Goal: Task Accomplishment & Management: Manage account settings

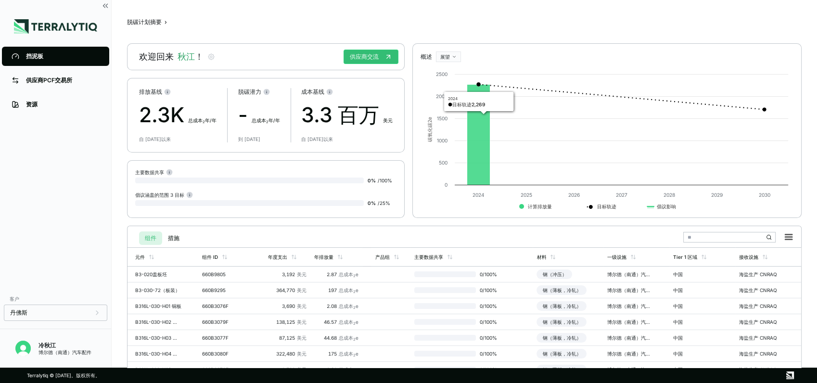
click at [485, 29] on div "脱碳计划摘要 › 欢迎回来 秋江 ！ 供应商交流 排放基线 2.3K 总成本 2 年/年 自 2024 年以来 脱碳潜力 - 总成本 2 年/年 到 2030…" at bounding box center [464, 183] width 674 height 337
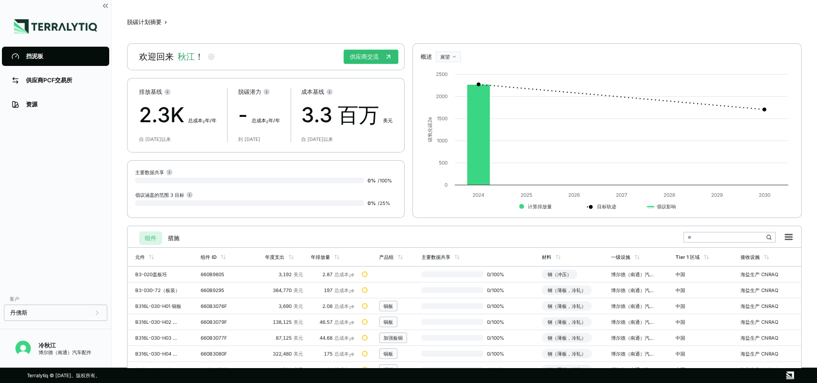
click at [350, 26] on div "脱碳计划摘要 › 欢迎回来 秋江 ！ 供应商交流 排放基线 2.3K 总成本 2 年/年 自 2024 年以来 脱碳潜力 - 总成本 2 年/年 到 2030…" at bounding box center [464, 183] width 674 height 337
click at [41, 85] on link "供应商PCF交易所" at bounding box center [55, 80] width 107 height 19
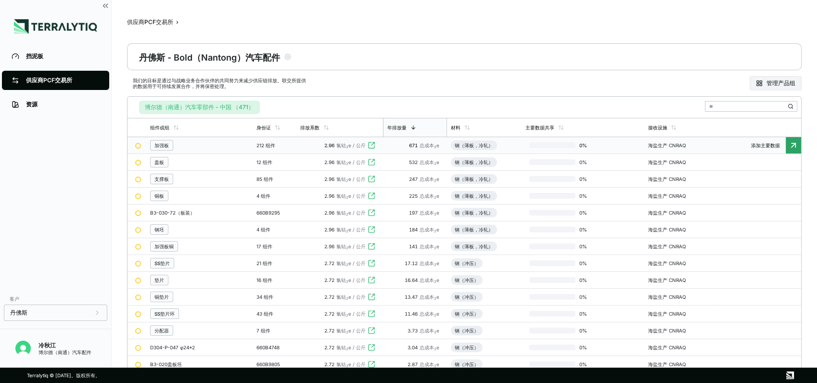
click at [532, 149] on td "0 %" at bounding box center [582, 145] width 123 height 17
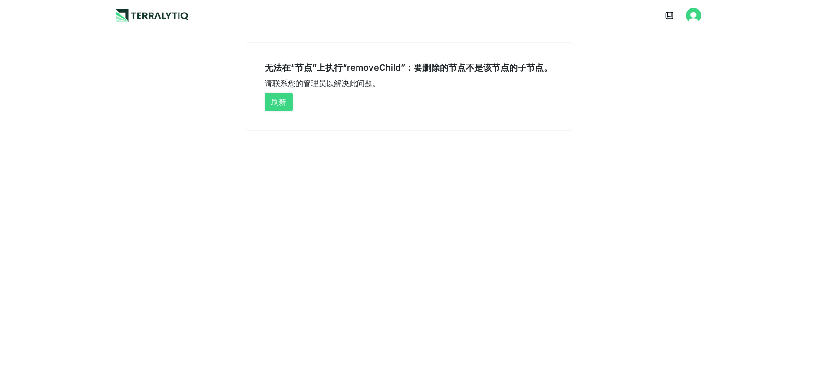
click at [279, 101] on button "刷新" at bounding box center [278, 102] width 28 height 18
click at [654, 41] on main "无法在“节点”上执行“removeChild”：要删除的节点不是该节点的子节点。 请联系您的管理员以解决此问题。 刷新" at bounding box center [408, 81] width 817 height 100
drag, startPoint x: 397, startPoint y: 68, endPoint x: 493, endPoint y: 68, distance: 96.7
click at [493, 68] on div "无法在“节点”上执行“removeChild”：要删除的节点不是该节点的子节点。" at bounding box center [408, 68] width 288 height 12
click at [277, 100] on button "刷新" at bounding box center [278, 102] width 28 height 18
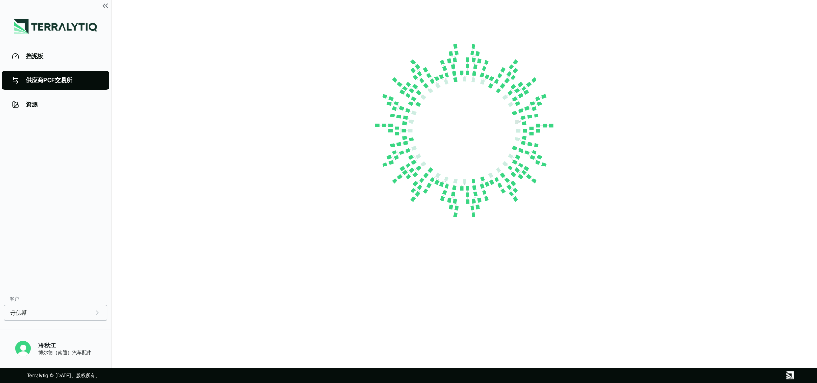
click at [57, 78] on div "供应商PCF交易所" at bounding box center [63, 80] width 74 height 8
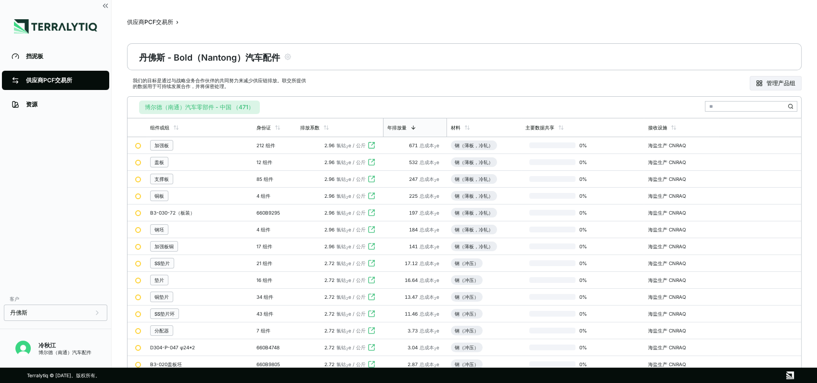
click at [281, 104] on div "博尔德（南通）汽车零部件 - 中国 （471）" at bounding box center [464, 105] width 666 height 17
click at [138, 145] on div at bounding box center [138, 146] width 6 height 6
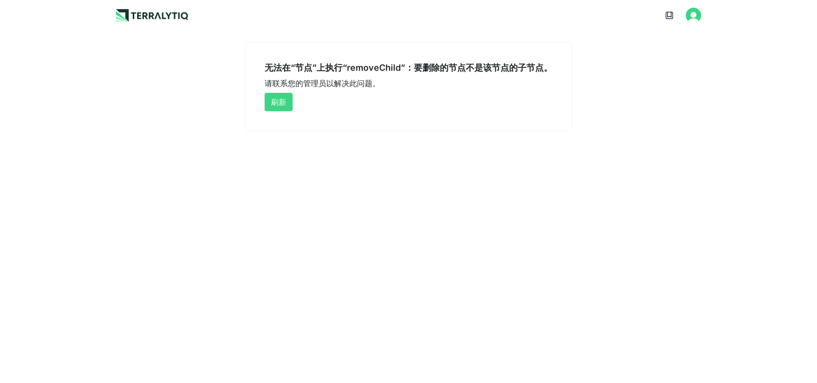
click at [273, 103] on button "刷新" at bounding box center [278, 102] width 28 height 18
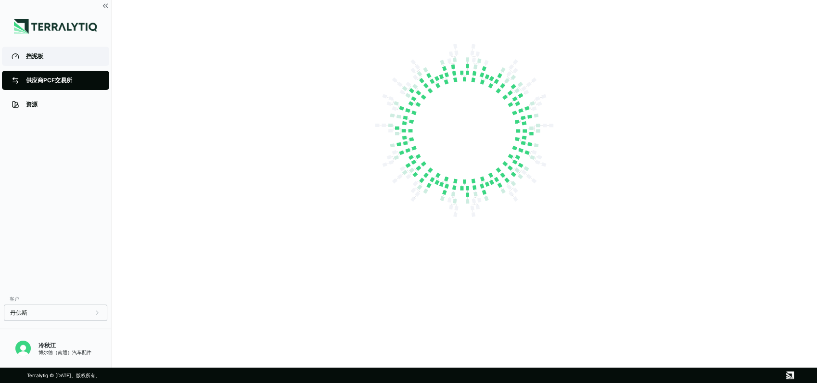
click at [34, 50] on link "挡泥板" at bounding box center [55, 56] width 107 height 19
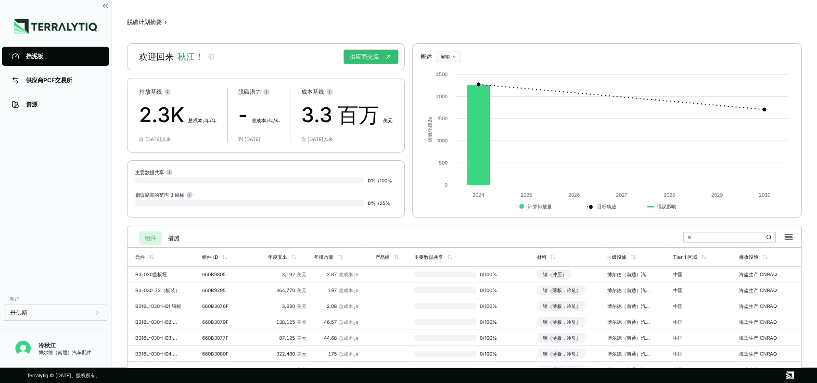
drag, startPoint x: 592, startPoint y: 275, endPoint x: 537, endPoint y: 236, distance: 67.9
click at [537, 235] on div "组件 措施" at bounding box center [464, 236] width 666 height 20
click at [385, 277] on td at bounding box center [390, 274] width 39 height 16
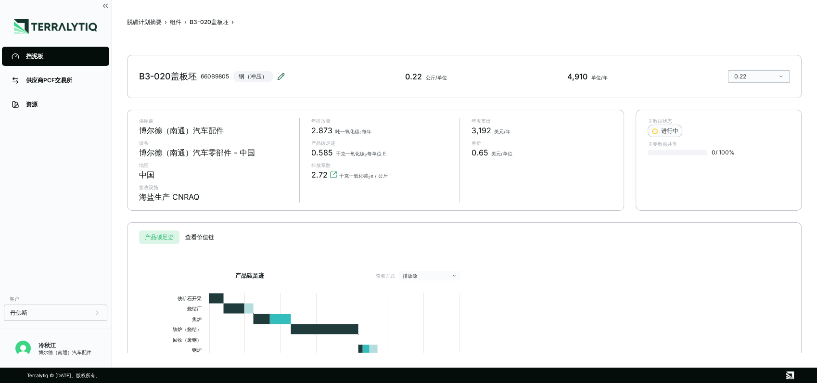
click at [282, 73] on icon at bounding box center [281, 77] width 8 height 8
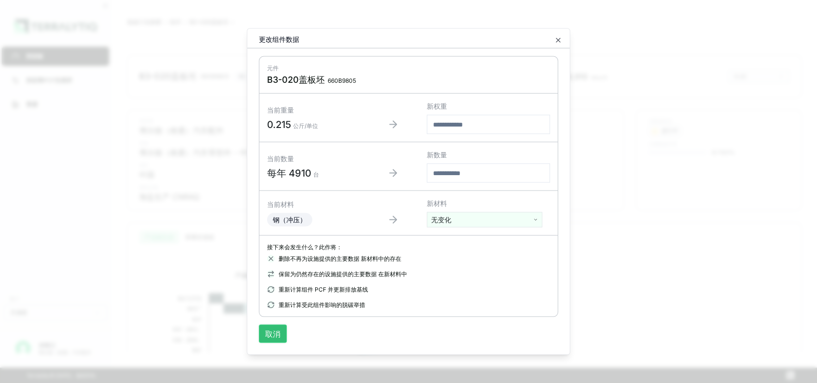
click at [277, 337] on button "取消" at bounding box center [273, 334] width 28 height 18
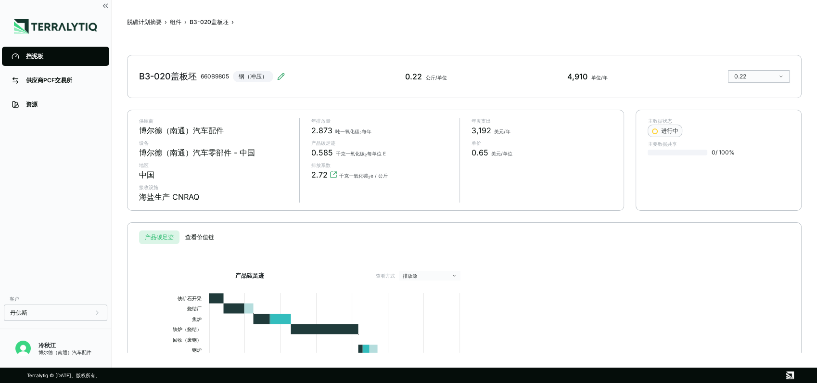
click at [770, 74] on html "挡泥板 供应商PCF交易所 资源 客户 丹佛斯 冷秋江 博尔德（南通）汽车配件 脱碳计划摘要 › 组件 › B3-020盖板坯 › B3-020盖板坯 660…" at bounding box center [408, 191] width 817 height 383
click at [753, 96] on div "Absolute" at bounding box center [759, 92] width 62 height 12
click at [776, 72] on html "挡泥板 供应商PCF交易所 资源 客户 丹佛斯 冷秋江 博尔德（南通）汽车配件 脱碳计划摘要 › 组件 › B3-020盖板坯 › B3-020盖板坯 660…" at bounding box center [408, 191] width 817 height 383
click at [751, 103] on div "Normalized" at bounding box center [758, 103] width 54 height 8
click at [689, 246] on div "产品碳足迹 查看方式 排放源 Created with Highcharts 11.4.8 0.22 公斤钢材的 kg CO2e（冲压） 能源 过程 原料 运…" at bounding box center [464, 362] width 642 height 237
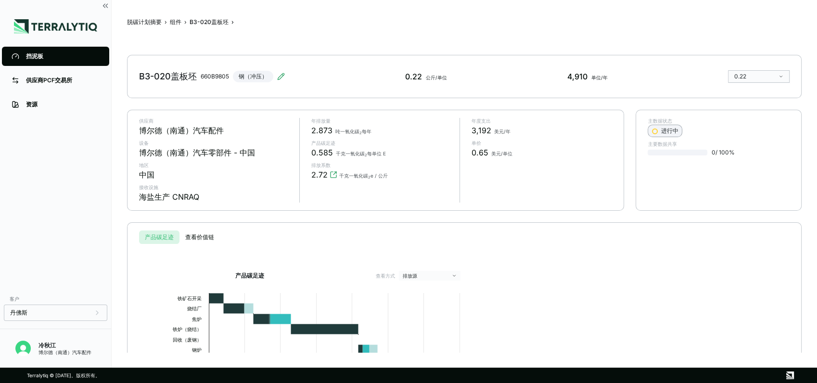
click at [676, 137] on button "进行中" at bounding box center [664, 131] width 35 height 13
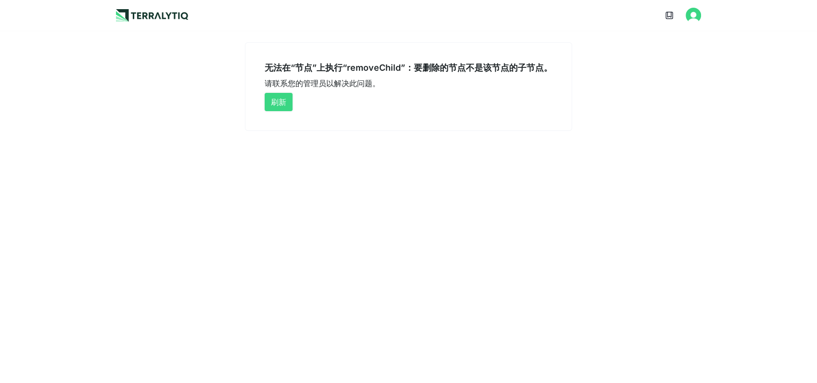
click at [285, 101] on button "刷新" at bounding box center [278, 102] width 28 height 18
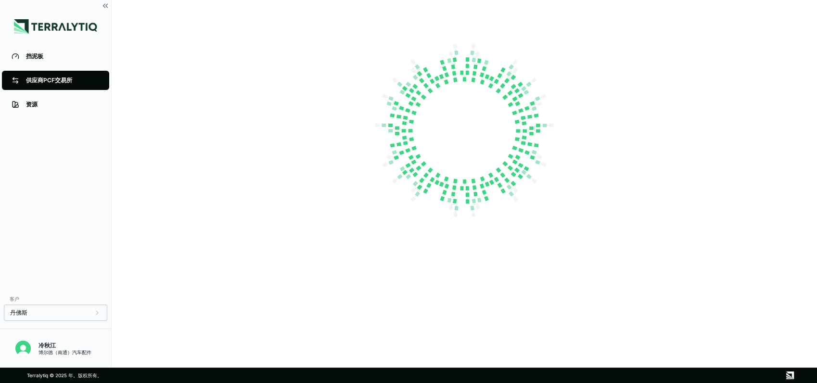
click at [52, 131] on div "挡泥板 供应商PCF交易所 资源" at bounding box center [55, 166] width 111 height 245
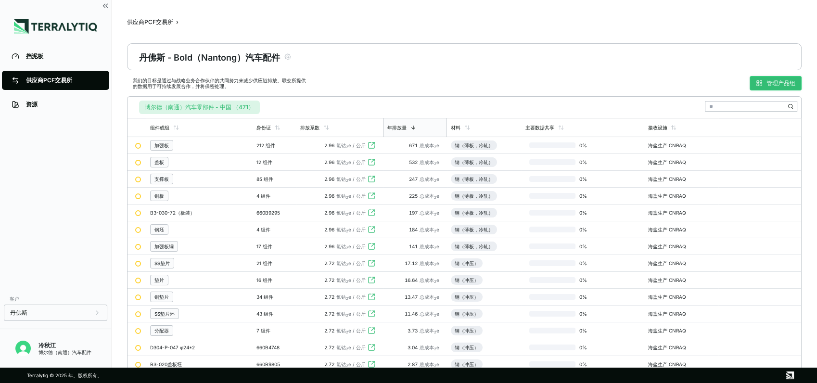
click at [771, 84] on font "管理产品组" at bounding box center [780, 83] width 29 height 8
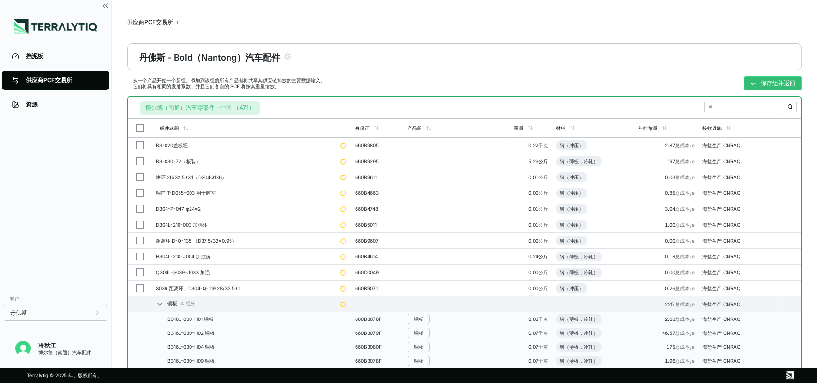
click at [138, 143] on button "button" at bounding box center [140, 145] width 8 height 8
click at [139, 143] on button "button" at bounding box center [140, 145] width 8 height 8
click at [139, 158] on button "button" at bounding box center [140, 161] width 8 height 8
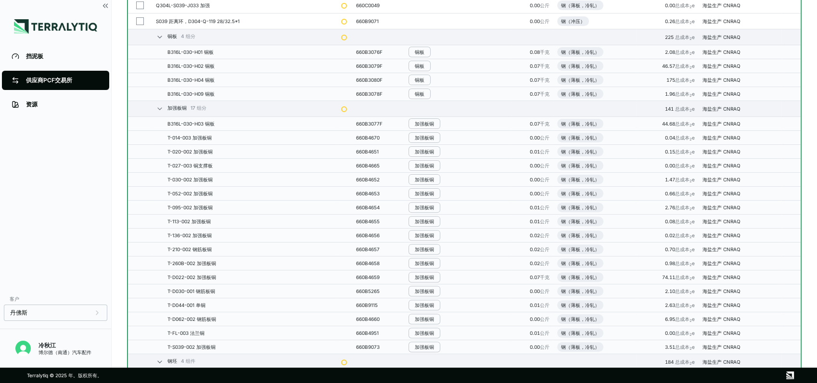
scroll to position [53, 0]
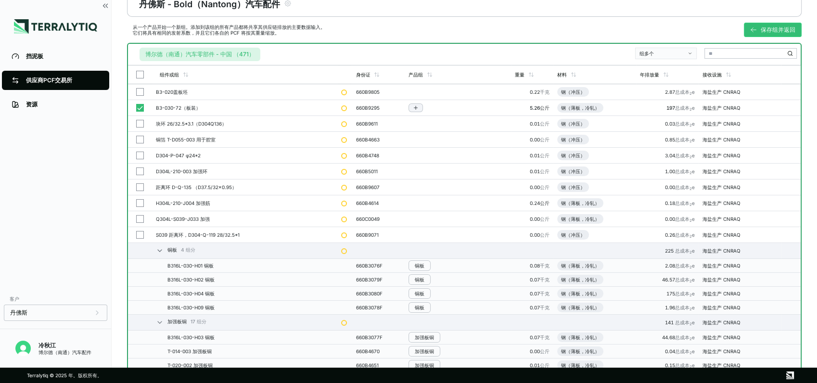
click at [139, 109] on button "button" at bounding box center [140, 108] width 8 height 8
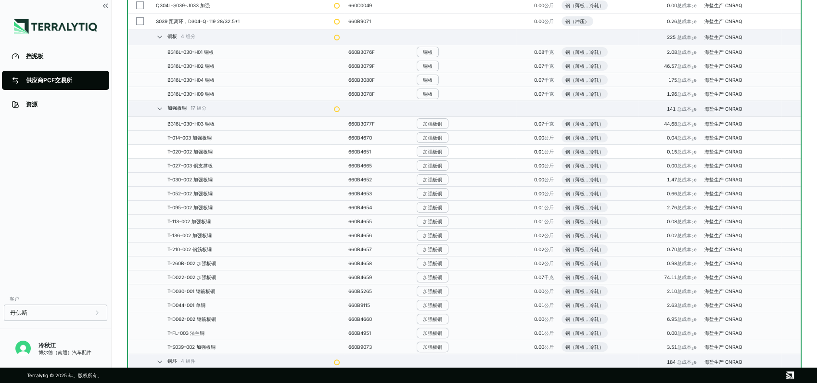
scroll to position [0, 0]
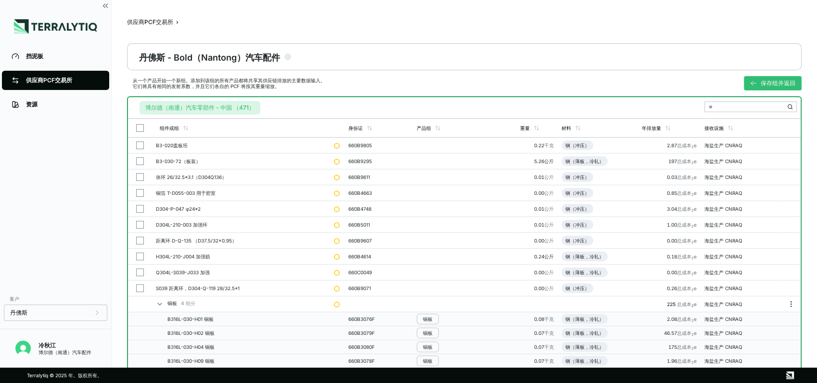
click at [158, 304] on icon at bounding box center [160, 304] width 8 height 8
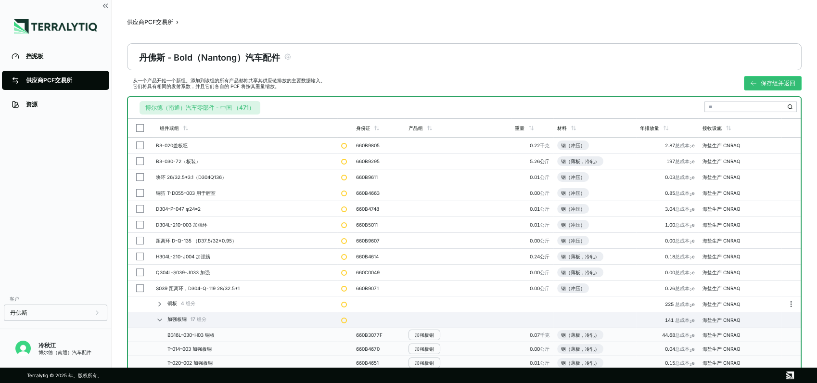
click at [52, 83] on div "供应商PCF交易所" at bounding box center [63, 80] width 74 height 8
click at [46, 78] on div "供应商PCF交易所" at bounding box center [63, 80] width 74 height 8
click at [50, 51] on link "挡泥板" at bounding box center [55, 56] width 107 height 19
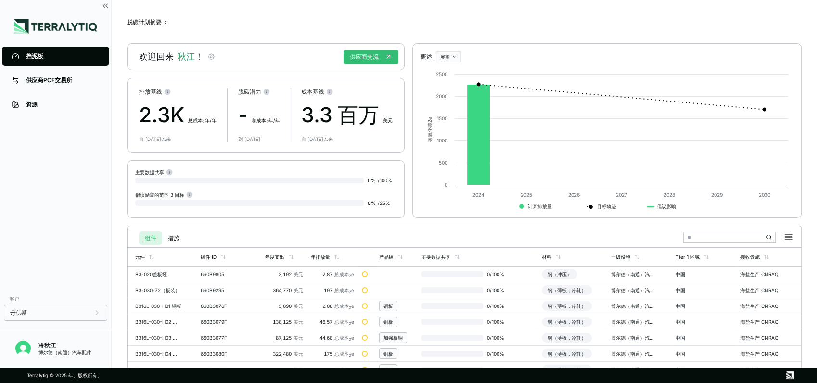
click at [210, 58] on icon "button" at bounding box center [211, 57] width 8 height 8
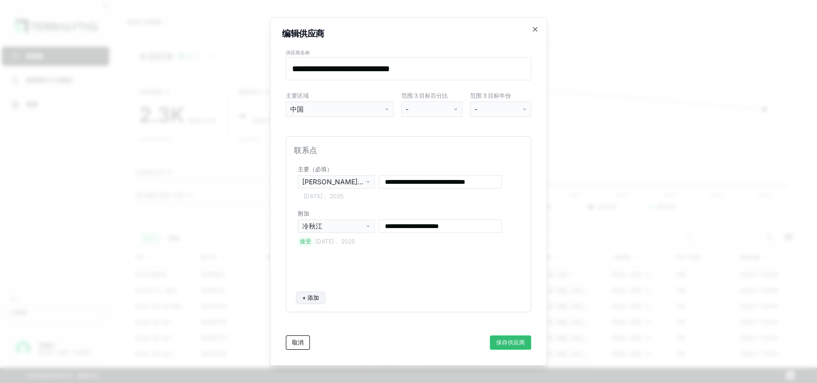
click at [357, 182] on div "埃拉托·帕纳约图" at bounding box center [333, 182] width 62 height 10
click at [357, 183] on div "埃拉托·帕纳约图" at bounding box center [333, 182] width 62 height 10
click at [453, 183] on input "**********" at bounding box center [439, 181] width 123 height 13
click at [466, 182] on input "**********" at bounding box center [439, 181] width 123 height 13
drag, startPoint x: 485, startPoint y: 178, endPoint x: 358, endPoint y: 166, distance: 127.5
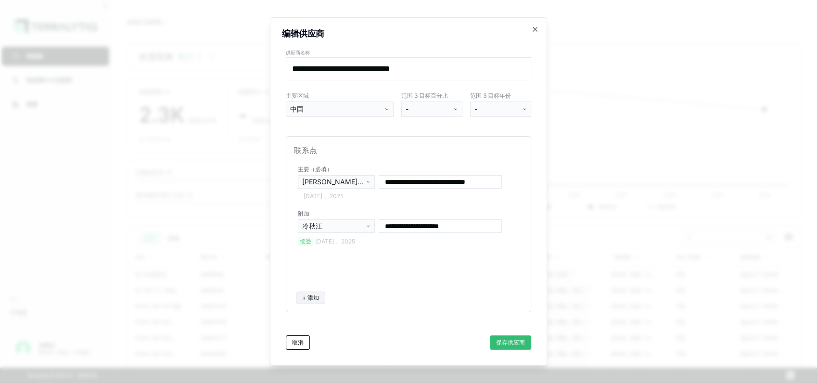
click at [358, 166] on div "**********" at bounding box center [408, 181] width 225 height 37
click at [541, 146] on div "**********" at bounding box center [408, 191] width 277 height 348
click at [439, 69] on input "**********" at bounding box center [408, 68] width 245 height 23
click at [505, 129] on html "挡泥板 供应商PCF交易所 资源 客户 丹佛斯 冷秋江 博尔德（南通）汽车配件 脱碳计划摘要 › 欢迎回来 秋江 ！ 供应商交流 排放基线 2.3K 总成本 …" at bounding box center [408, 191] width 817 height 383
click at [303, 339] on button "取消" at bounding box center [298, 342] width 24 height 14
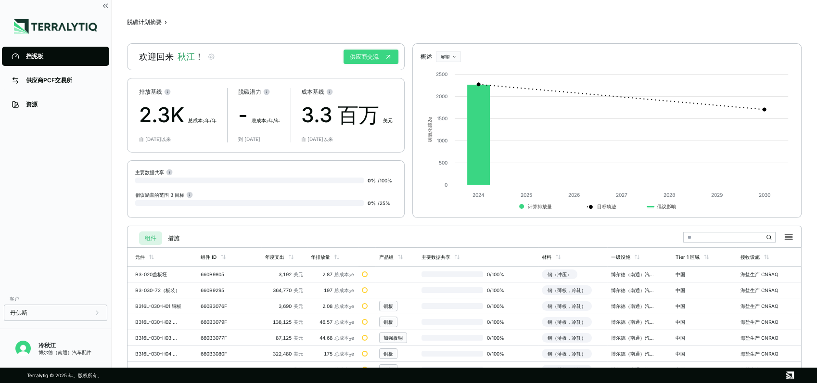
click at [373, 58] on font "供应商交流" at bounding box center [364, 57] width 29 height 8
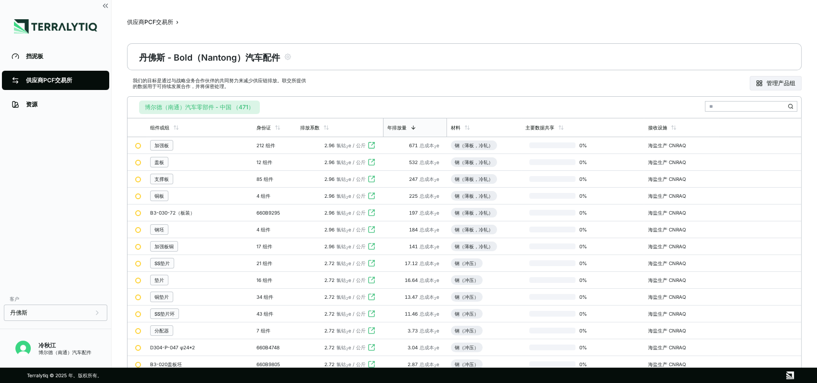
click at [190, 108] on button "博尔德（南通）汽车零部件 - 中国 （471）" at bounding box center [199, 107] width 121 height 13
click at [155, 108] on button "博尔德（南通）汽车零部件 - 中国 （471）" at bounding box center [199, 107] width 121 height 13
click at [188, 106] on button "博尔德（南通）汽车零部件 - 中国 （471）" at bounding box center [199, 107] width 121 height 13
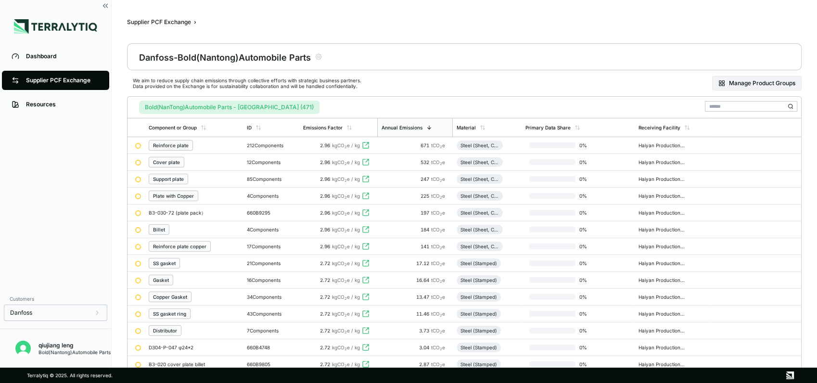
click at [270, 107] on button "Bold(NanTong)Automobile Parts - China (471)" at bounding box center [229, 107] width 180 height 13
click at [298, 107] on div "Bold(NanTong)Automobile Parts - China (471)" at bounding box center [464, 105] width 666 height 17
click at [737, 81] on font "Manage Product Groups" at bounding box center [762, 83] width 66 height 8
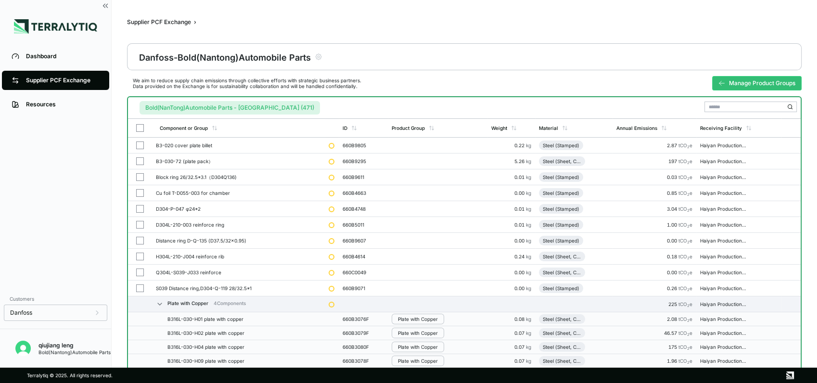
click at [466, 105] on div "Bold(NanTong)Automobile Parts - China (471)" at bounding box center [464, 105] width 665 height 17
click at [400, 146] on icon "Add to group" at bounding box center [399, 145] width 6 height 6
click at [453, 118] on th "Product Group" at bounding box center [438, 127] width 100 height 19
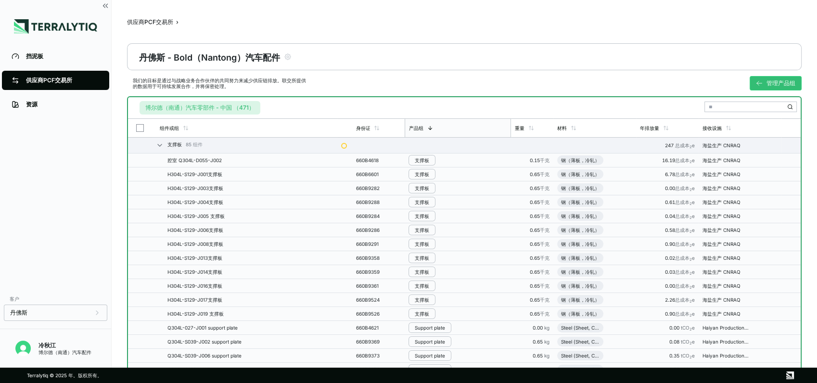
click at [485, 79] on div "我们的目标是通过与战略业务合作伙伴的共同努力来减少供应链排放。联交所提供 的数据用于可持续发展合作，并将保密处理。 管理产品组" at bounding box center [464, 83] width 674 height 26
drag, startPoint x: 421, startPoint y: 159, endPoint x: 768, endPoint y: 82, distance: 355.6
click at [421, 159] on div "支撑板" at bounding box center [422, 160] width 14 height 6
click at [756, 79] on button "管理产品组" at bounding box center [775, 83] width 52 height 14
click at [773, 85] on font "管理产品组" at bounding box center [780, 83] width 29 height 8
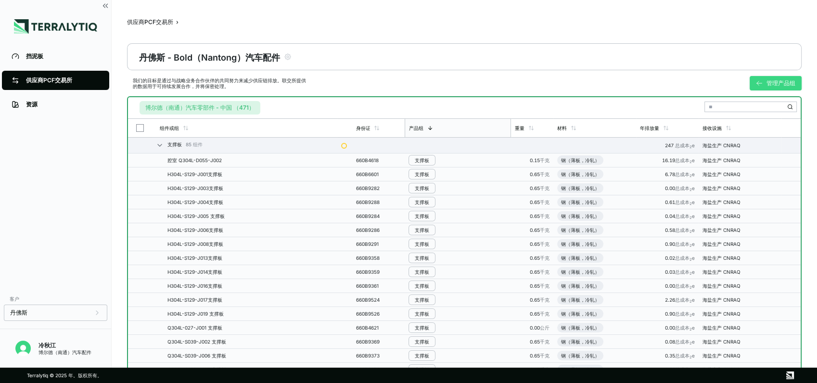
click at [768, 82] on font "管理产品组" at bounding box center [780, 83] width 29 height 8
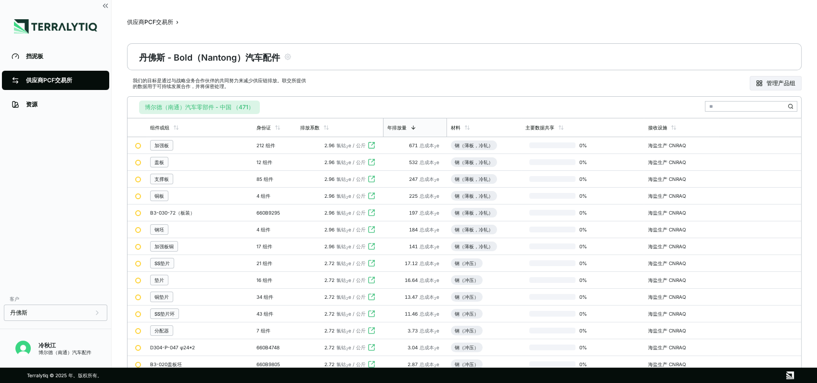
click at [446, 81] on div "我们的目标是通过与战略业务合作伙伴的共同努力来减少供应链排放。联交所提供 的数据用于可持续发展合作，并将保密处理。 管理产品组" at bounding box center [464, 83] width 674 height 26
click at [779, 85] on font "管理产品组" at bounding box center [780, 83] width 29 height 8
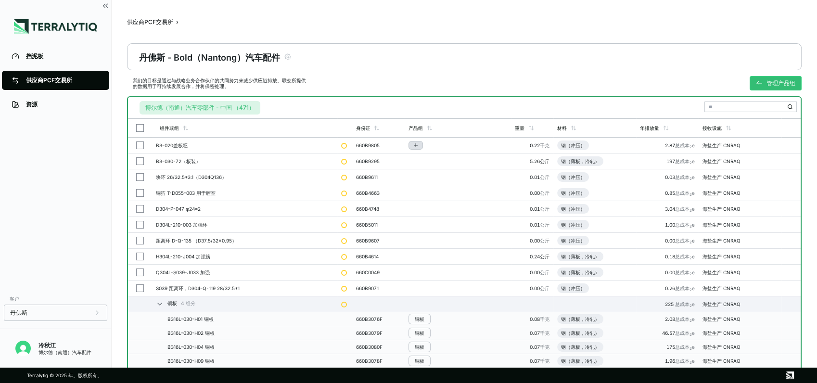
click at [413, 147] on icon "加入群组" at bounding box center [416, 145] width 6 height 6
click at [500, 47] on div "丹佛斯 - Bold（Nantong）汽车配件" at bounding box center [464, 56] width 674 height 27
click at [487, 90] on div "我们的目标是通过与战略业务合作伙伴的共同努力来减少供应链排放。联交所提供 的数据用于可持续发展合作，并将保密处理。 管理产品组" at bounding box center [464, 83] width 674 height 26
click at [419, 144] on button "加入群组" at bounding box center [415, 145] width 14 height 9
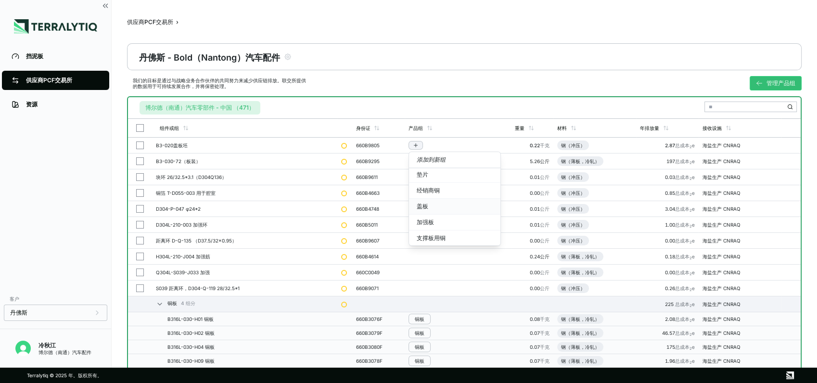
click at [452, 205] on button "盖板" at bounding box center [454, 207] width 91 height 16
click at [434, 206] on button "钢坯" at bounding box center [454, 208] width 91 height 16
click at [444, 170] on button "支撑板" at bounding box center [454, 171] width 91 height 16
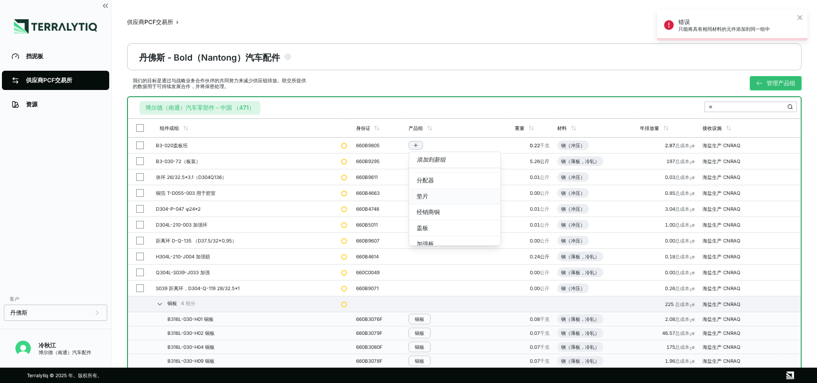
scroll to position [128, 0]
click at [438, 219] on button "加强板" at bounding box center [454, 222] width 91 height 16
click at [413, 210] on button "钢坯" at bounding box center [454, 208] width 91 height 16
click at [473, 115] on div "博尔德（南通）汽车零部件 - 中国 （471）" at bounding box center [464, 107] width 672 height 21
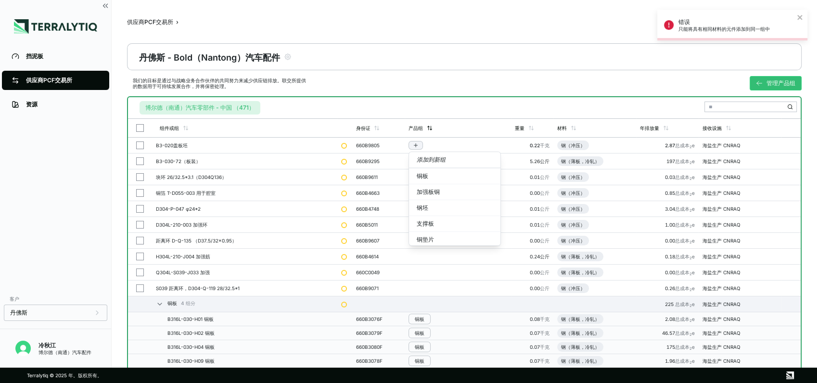
click at [459, 122] on div "产品组" at bounding box center [457, 128] width 107 height 18
click at [477, 115] on div "博尔德（南通）汽车零部件 - 中国 （471）" at bounding box center [464, 107] width 672 height 21
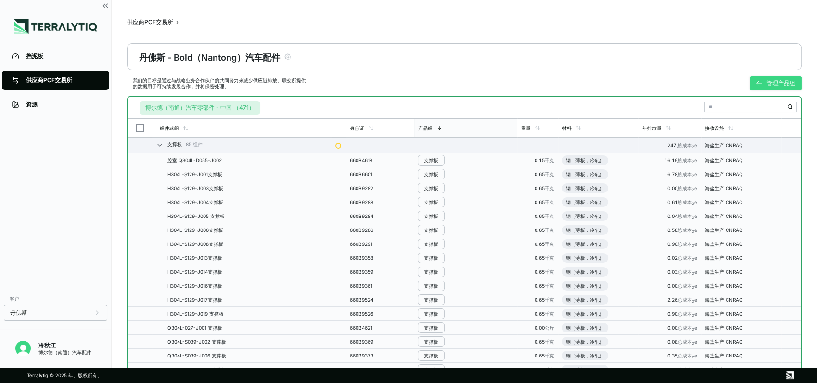
click at [777, 85] on font "管理产品组" at bounding box center [780, 83] width 29 height 8
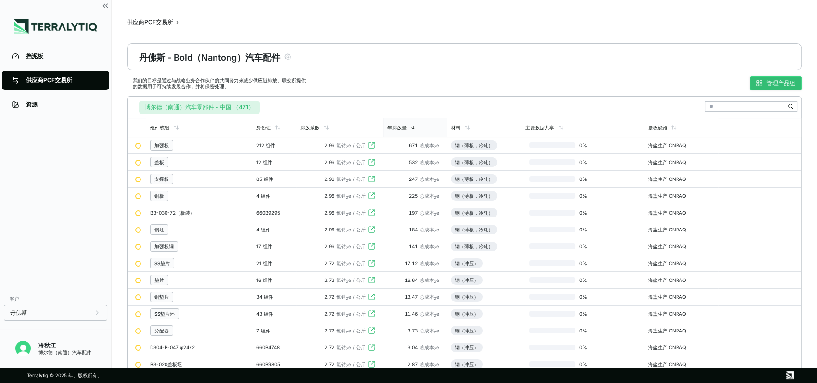
click at [781, 81] on font "管理产品组" at bounding box center [780, 83] width 29 height 8
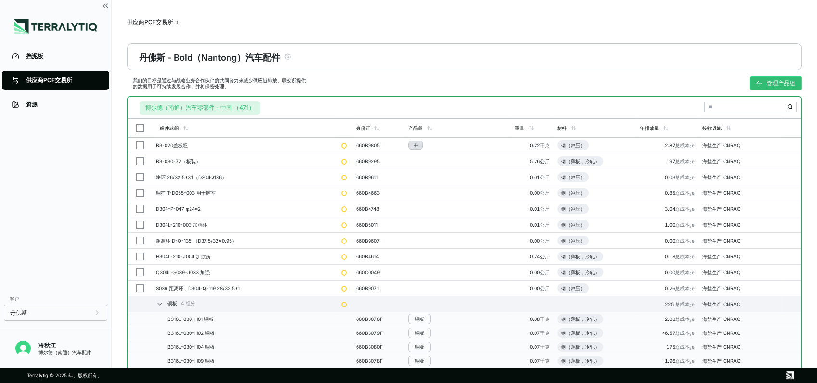
click at [419, 145] on button "加入群组" at bounding box center [415, 145] width 14 height 9
click at [443, 208] on button "钢坯" at bounding box center [454, 208] width 91 height 16
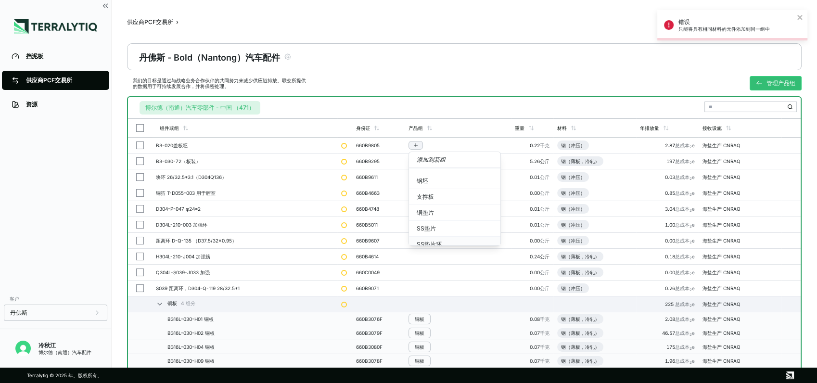
scroll to position [53, 0]
drag, startPoint x: 435, startPoint y: 185, endPoint x: 440, endPoint y: 201, distance: 16.4
click at [435, 185] on button "铜垫片" at bounding box center [454, 186] width 91 height 16
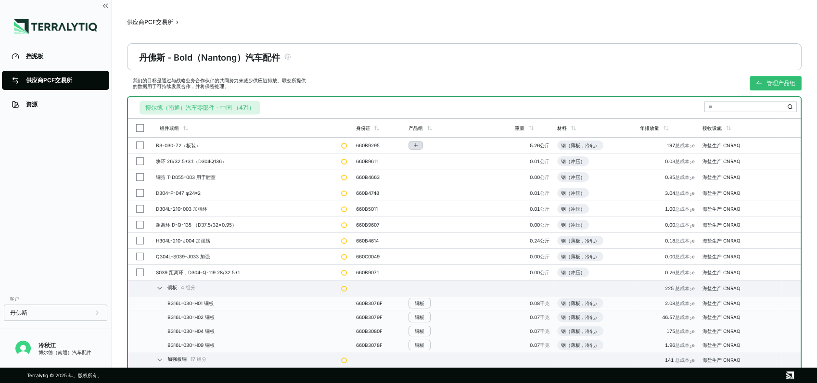
click at [415, 146] on icon "加入群组" at bounding box center [415, 145] width 0 height 3
drag, startPoint x: 428, startPoint y: 207, endPoint x: 456, endPoint y: 200, distance: 28.7
click at [428, 207] on button "钢坯" at bounding box center [454, 208] width 91 height 16
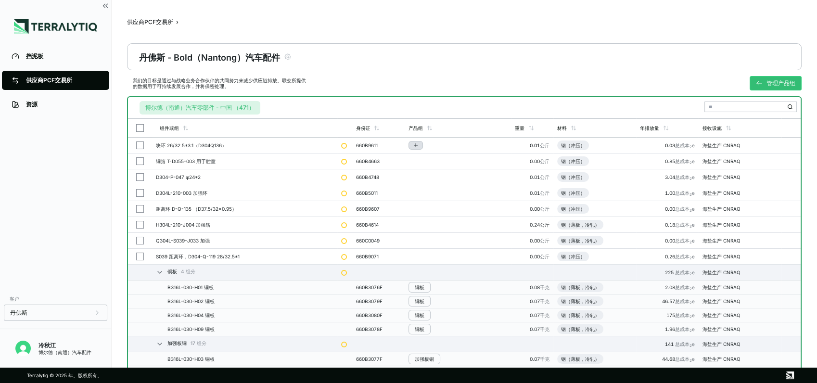
click at [415, 148] on button "加入群组" at bounding box center [415, 145] width 14 height 9
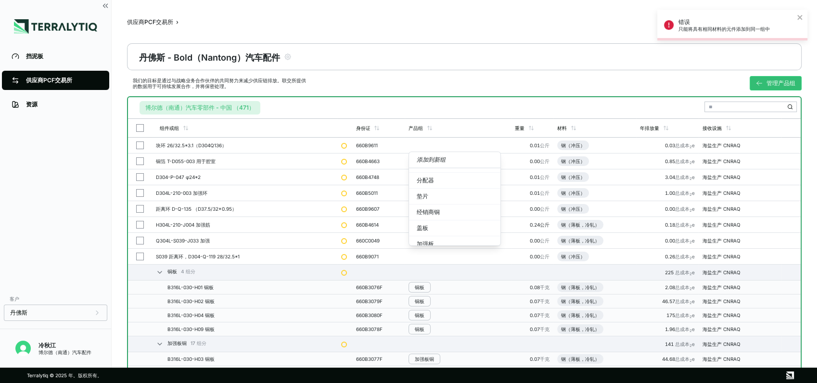
scroll to position [128, 0]
click at [423, 204] on button "盖板" at bounding box center [454, 207] width 91 height 16
click at [433, 221] on button "加强板" at bounding box center [454, 222] width 91 height 16
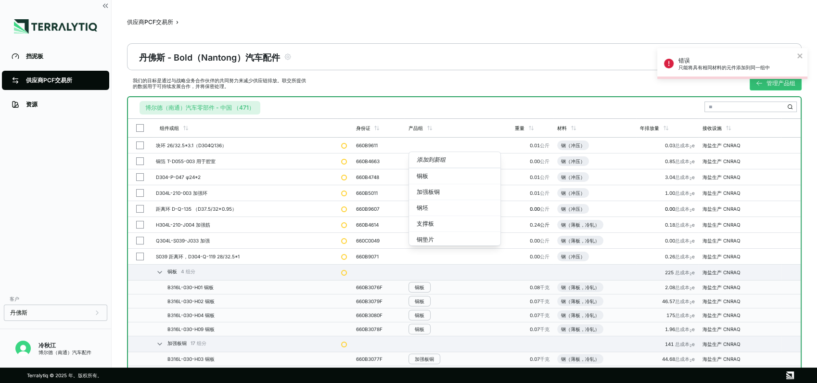
drag, startPoint x: 495, startPoint y: 58, endPoint x: 362, endPoint y: 215, distance: 206.1
click at [495, 58] on div "丹佛斯 - Bold（Nantong）汽车配件" at bounding box center [464, 56] width 674 height 27
click at [800, 56] on icon "关闭" at bounding box center [799, 56] width 7 height 8
click at [463, 109] on div "博尔德（南通）汽车零部件 - 中国 （471）" at bounding box center [464, 105] width 665 height 17
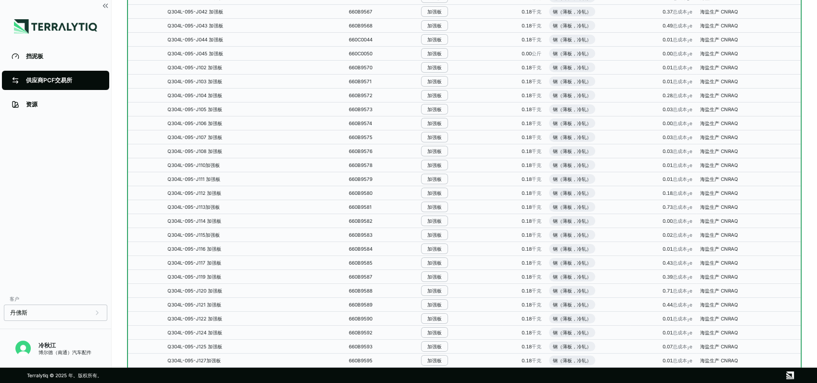
scroll to position [4295, 0]
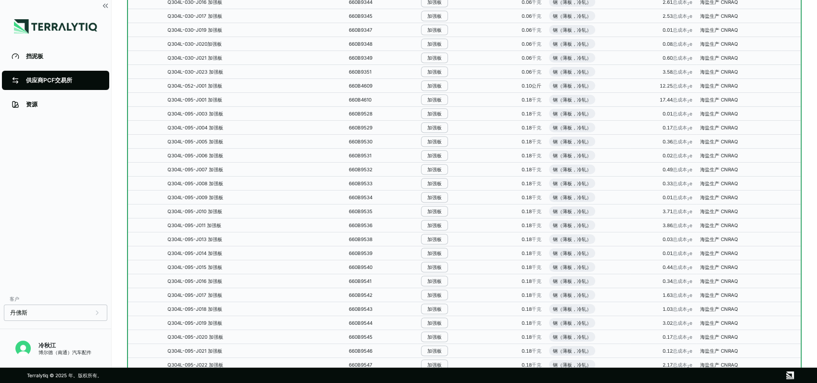
click at [816, 6] on main "供应商PCF交易所 › 丹佛斯 - Bold（Nantong）汽车配件 我们的目标是通过与战略业务合作伙伴的共同努力来减少供应链排放。联交所提供 的数据用于可…" at bounding box center [464, 183] width 705 height 367
click at [815, 8] on main "供应商PCF交易所 › 丹佛斯 - Bold（Nantong）汽车配件 我们的目标是通过与战略业务合作伙伴的共同努力来减少供应链排放。联交所提供 的数据用于可…" at bounding box center [464, 183] width 705 height 367
click at [816, 9] on html "挡泥板 供应商PCF交易所 资源 客户 丹佛斯 冷秋江 博尔德（南通）汽车配件 供应商PCF交易所 › 丹佛斯 - Bold（Nantong）汽车配件 我们的…" at bounding box center [408, 191] width 817 height 383
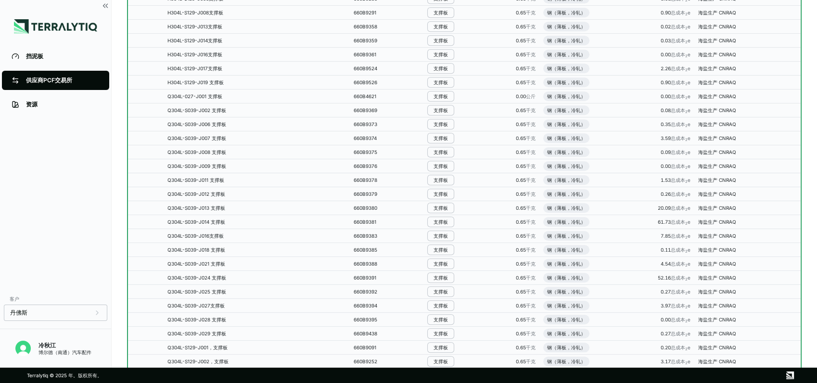
scroll to position [0, 0]
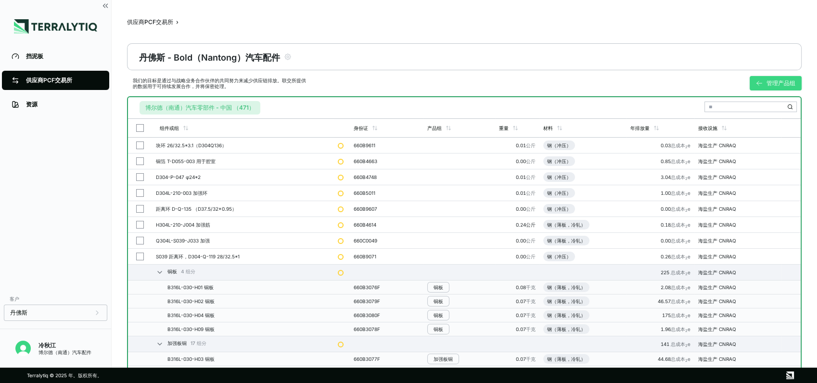
click at [773, 81] on font "管理产品组" at bounding box center [780, 83] width 29 height 8
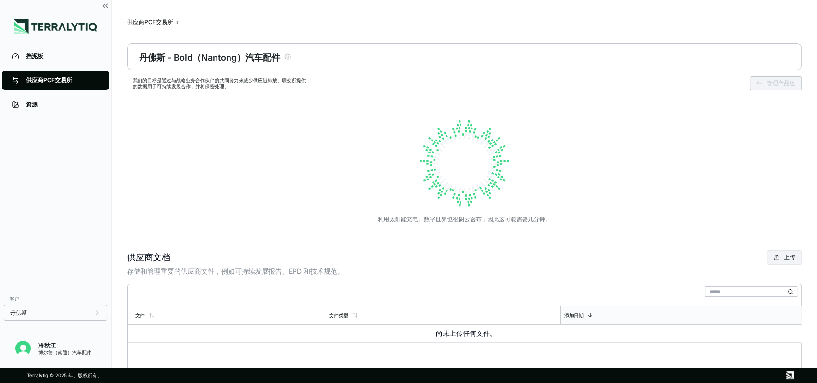
click at [332, 204] on div "利用太阳能充电。数字世界也很阴云密布，因此这可能需要几分钟。" at bounding box center [464, 169] width 674 height 146
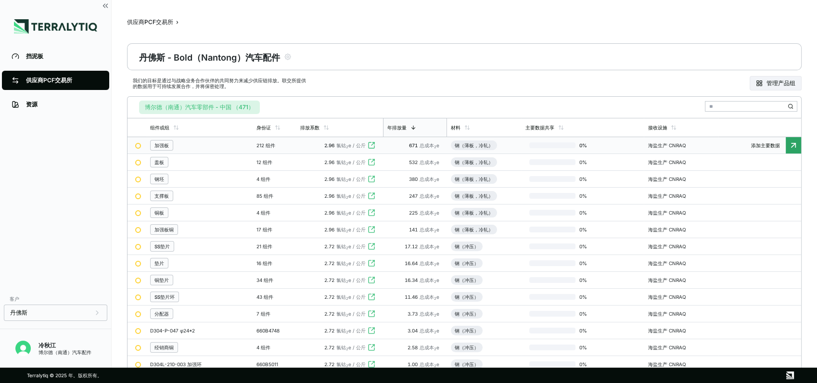
click at [772, 142] on span "添加主要数据" at bounding box center [765, 145] width 40 height 6
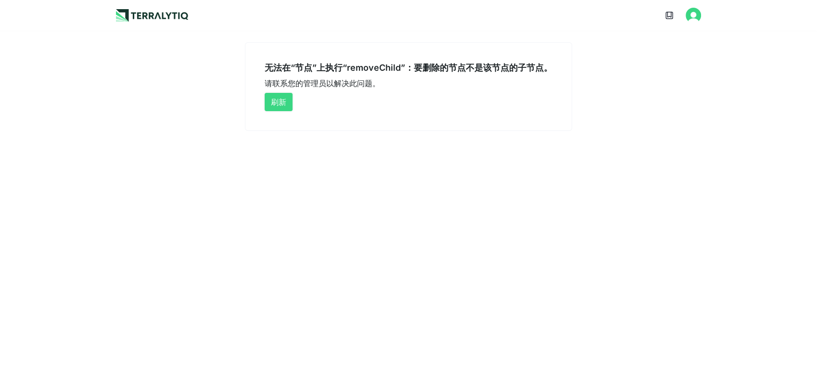
click at [287, 102] on button "刷新" at bounding box center [278, 102] width 28 height 18
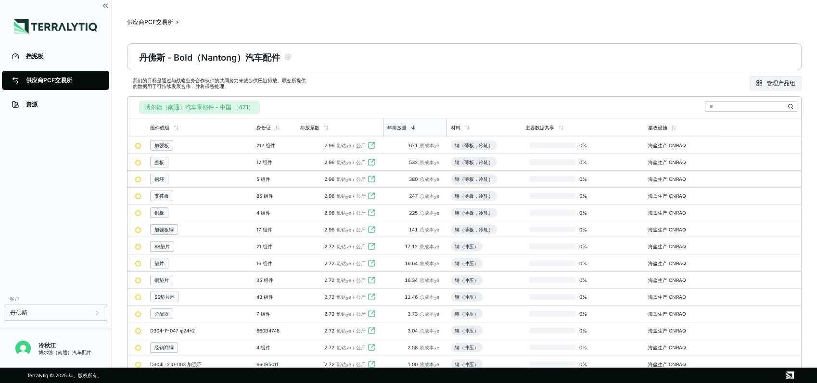
click at [290, 105] on div "博尔德（南通）汽车零部件 - 中国 （471）" at bounding box center [464, 105] width 666 height 17
click at [779, 85] on font "管理产品组" at bounding box center [780, 83] width 29 height 8
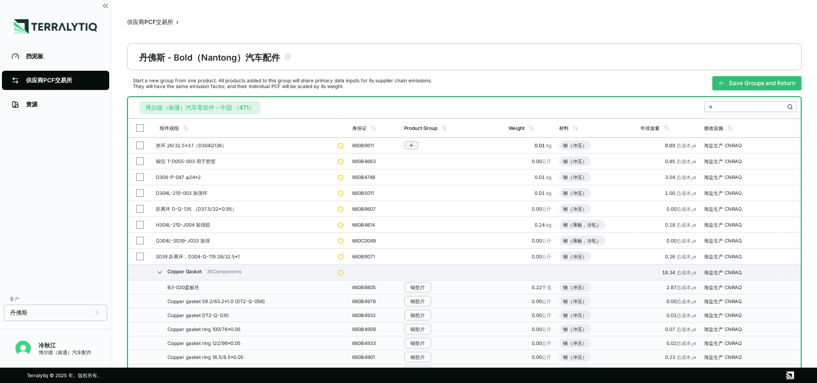
click at [341, 145] on div at bounding box center [341, 146] width 6 height 6
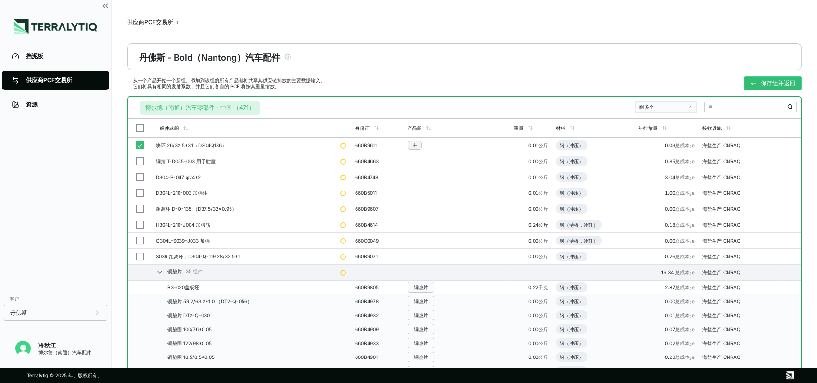
scroll to position [107, 0]
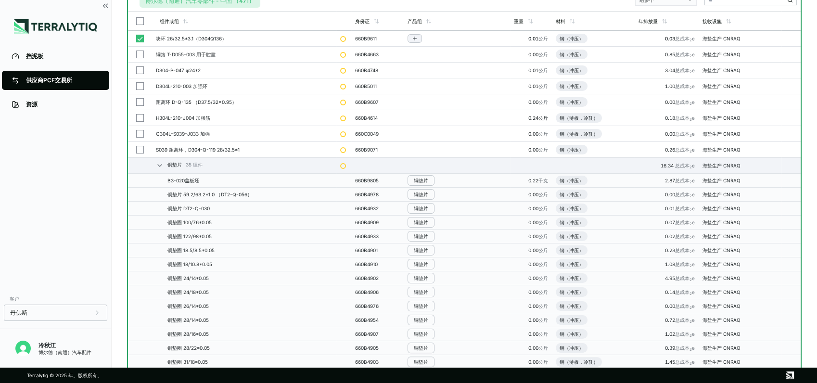
click at [344, 163] on div at bounding box center [343, 166] width 6 height 6
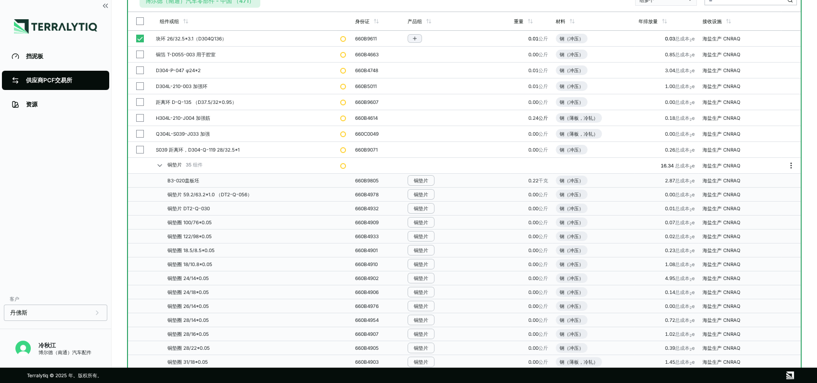
click at [792, 165] on icon "菜单" at bounding box center [791, 166] width 8 height 8
click at [386, 197] on td "660B4978" at bounding box center [377, 195] width 52 height 14
click at [342, 271] on td at bounding box center [343, 278] width 15 height 14
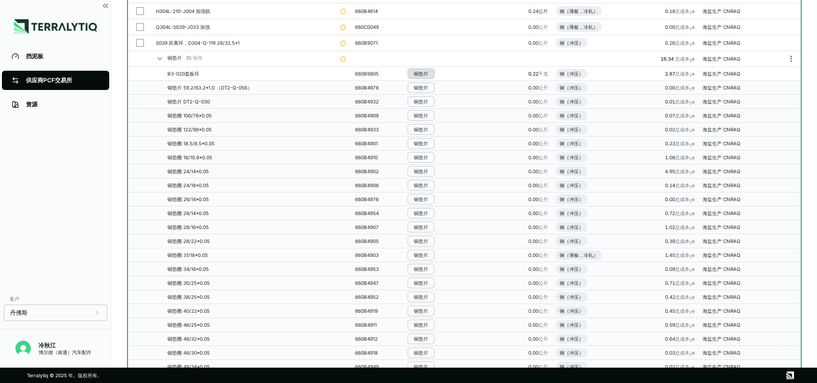
click at [422, 73] on div "铜垫片" at bounding box center [421, 74] width 14 height 6
click at [553, 73] on td "钢（冲压）" at bounding box center [593, 74] width 83 height 14
click at [519, 126] on div "0.00 公斤" at bounding box center [531, 129] width 34 height 6
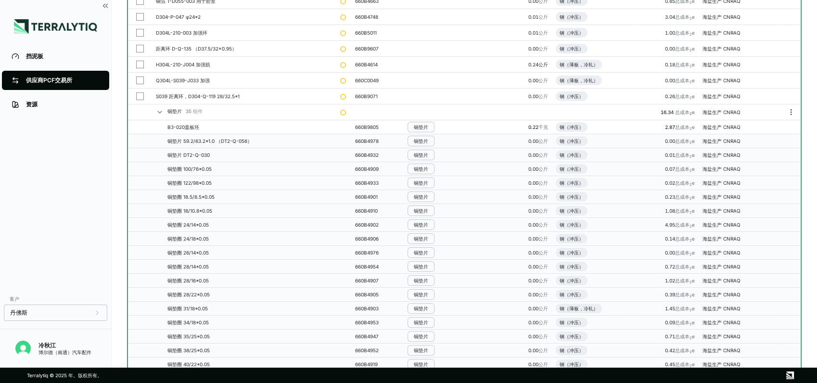
click at [708, 128] on div "海盐生产 CNRAQ" at bounding box center [725, 127] width 46 height 6
click at [138, 145] on td at bounding box center [140, 141] width 24 height 14
click at [342, 110] on div at bounding box center [343, 113] width 6 height 6
click at [361, 125] on div "660B9805" at bounding box center [377, 127] width 45 height 6
click at [256, 228] on td "铜垫圈 24/14*0.05" at bounding box center [244, 225] width 184 height 14
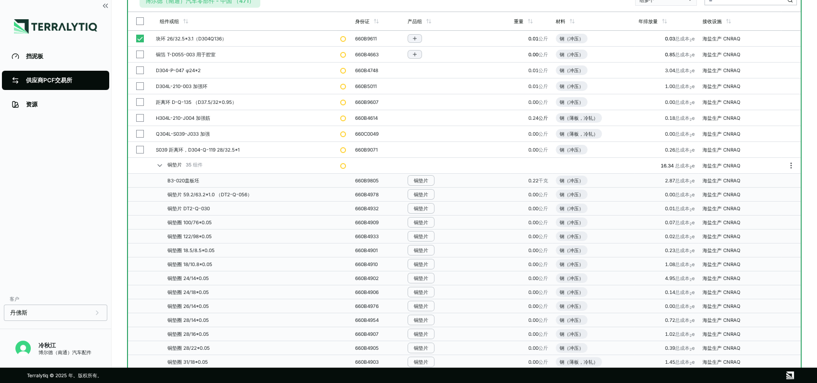
scroll to position [53, 0]
